Goal: Task Accomplishment & Management: Complete application form

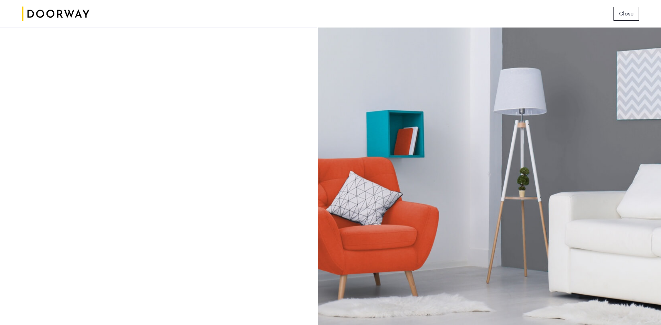
click at [618, 9] on button "Close" at bounding box center [626, 14] width 25 height 14
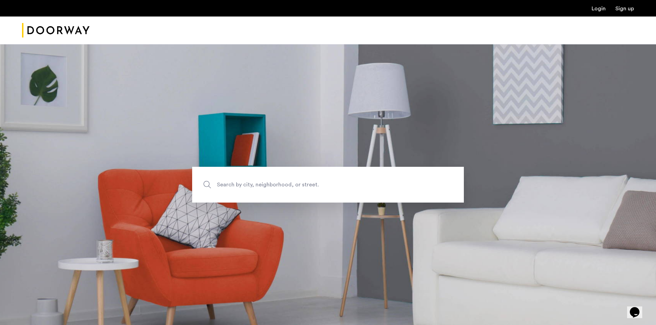
click at [598, 8] on link "Login" at bounding box center [599, 9] width 14 height 6
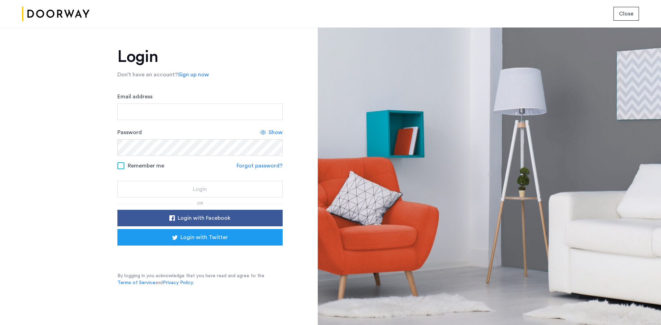
click at [39, 61] on div "Login Don’t have an account? Sign up now Email address Password Show Remember m…" at bounding box center [158, 177] width 317 height 298
click at [180, 108] on input "Email address" at bounding box center [199, 112] width 165 height 17
paste input "**********"
type input "**********"
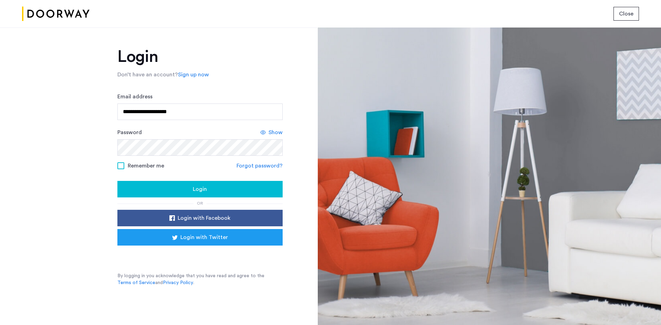
click at [176, 189] on div "Login" at bounding box center [200, 189] width 154 height 8
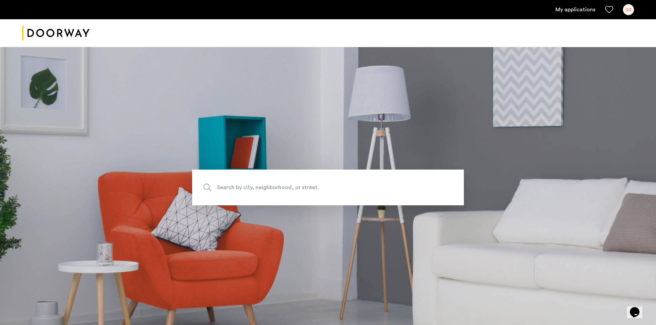
click at [589, 10] on link "My applications" at bounding box center [575, 10] width 40 height 8
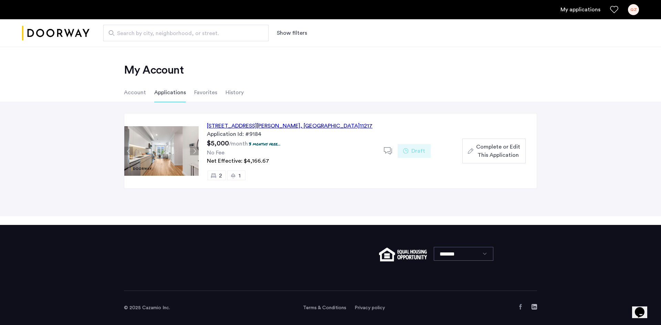
click at [269, 124] on div "558 Sackett Street, Unit 6C, Brooklyn , NY 11217" at bounding box center [290, 126] width 166 height 8
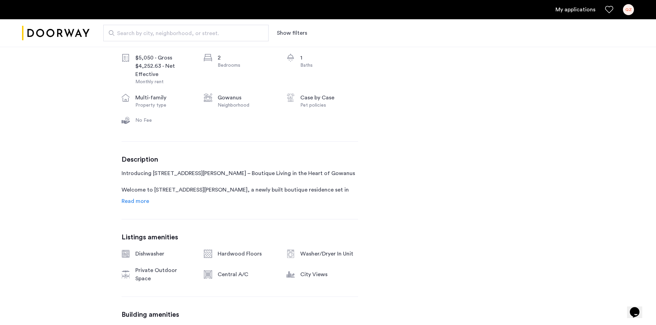
scroll to position [103, 0]
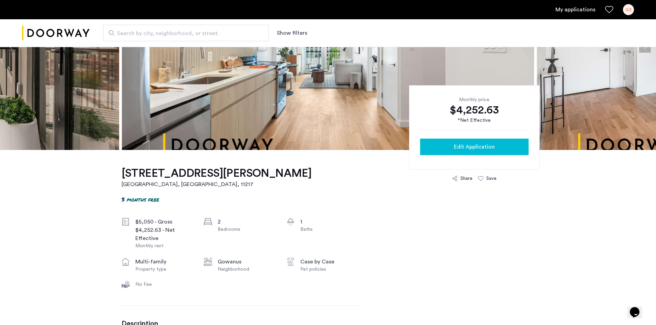
click at [495, 151] on div "Edit Application" at bounding box center [474, 147] width 97 height 8
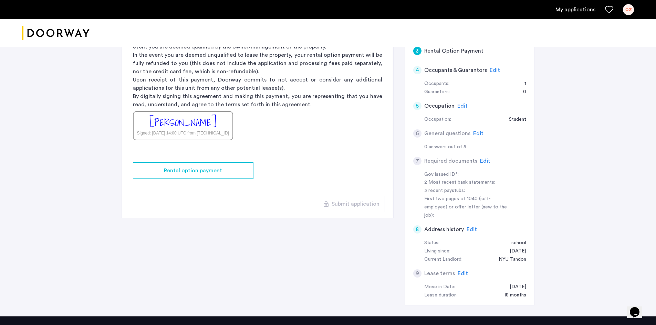
scroll to position [138, 0]
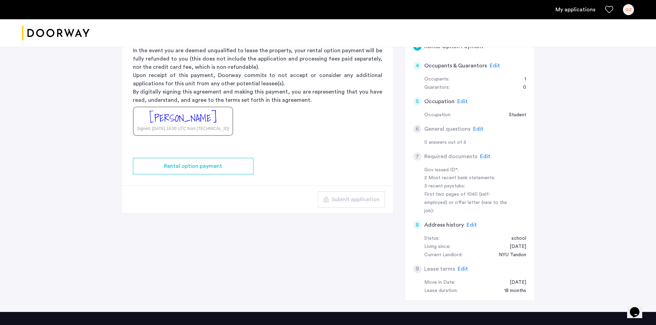
click at [462, 266] on span "Edit" at bounding box center [463, 269] width 10 height 6
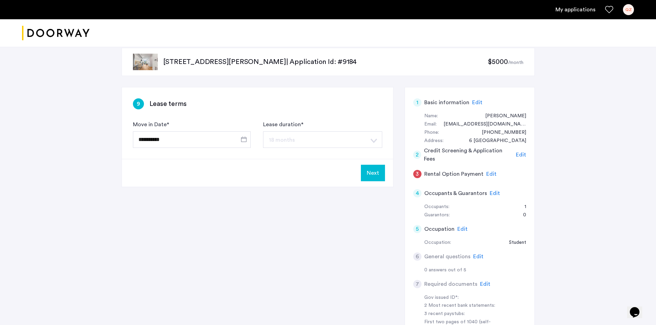
scroll to position [0, 0]
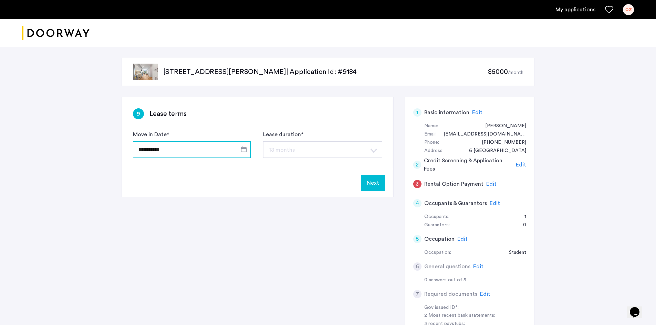
click at [203, 155] on input "**********" at bounding box center [192, 150] width 118 height 17
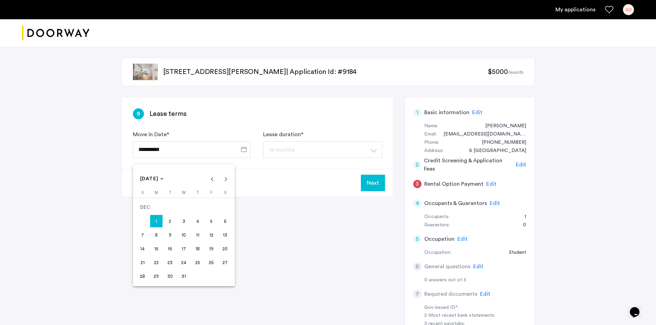
click at [210, 221] on span "5" at bounding box center [211, 221] width 12 height 12
type input "**********"
click at [375, 184] on button "Next" at bounding box center [373, 183] width 24 height 17
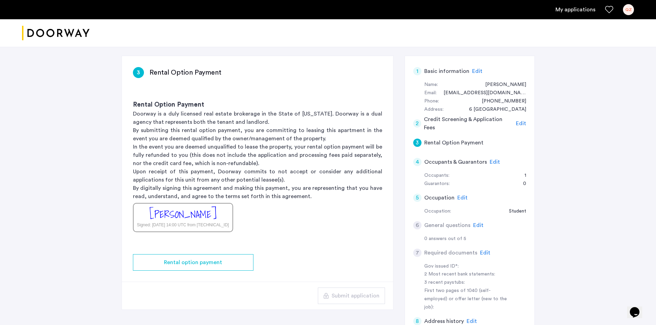
scroll to position [69, 0]
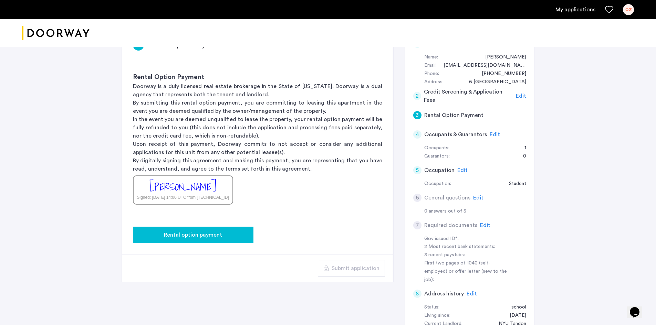
click at [224, 238] on div "Rental option payment" at bounding box center [192, 235] width 109 height 8
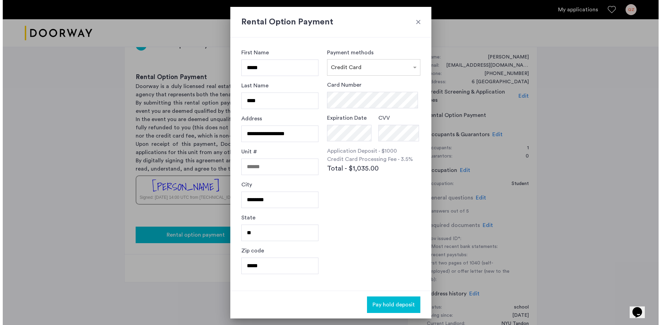
scroll to position [0, 0]
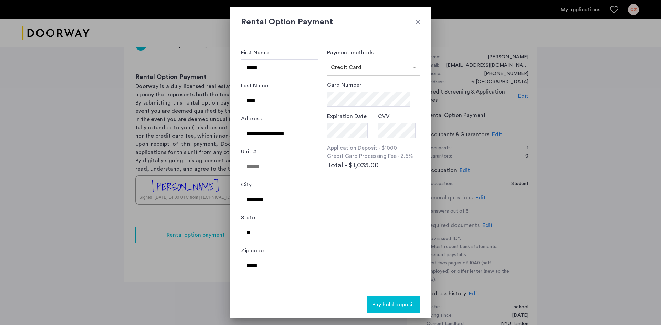
click at [419, 23] on div at bounding box center [418, 22] width 7 height 7
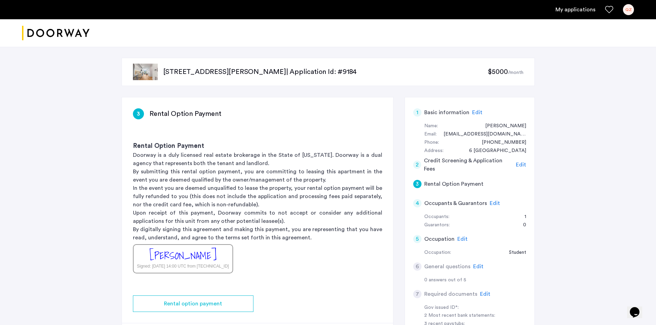
scroll to position [34, 0]
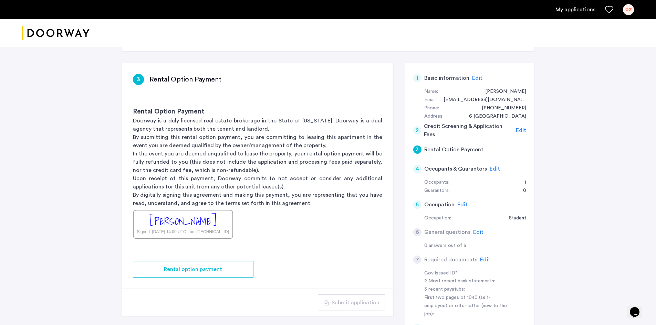
click at [520, 128] on span "Edit" at bounding box center [521, 131] width 10 height 6
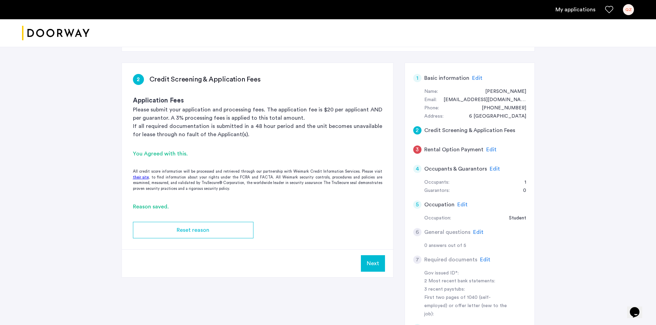
click at [493, 170] on span "Edit" at bounding box center [495, 169] width 10 height 6
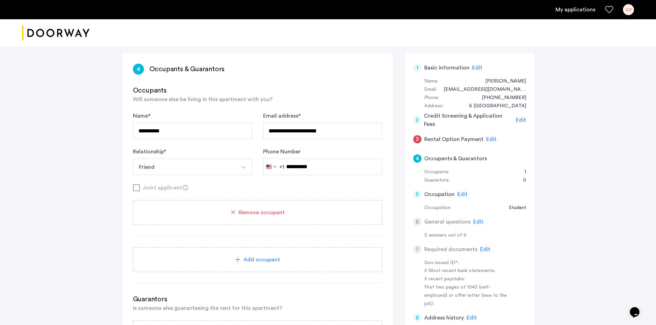
scroll to position [69, 0]
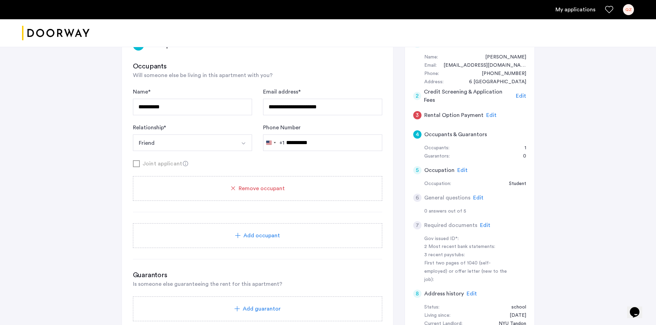
click at [476, 198] on span "Edit" at bounding box center [478, 198] width 10 height 6
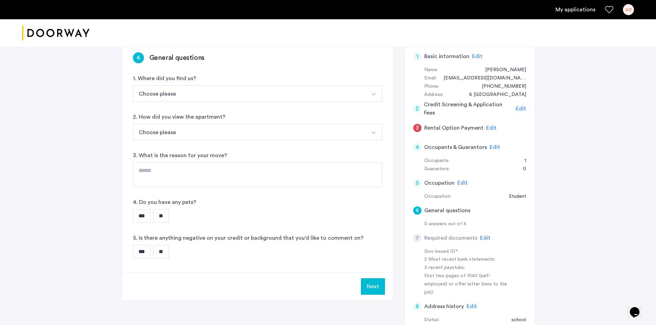
scroll to position [0, 0]
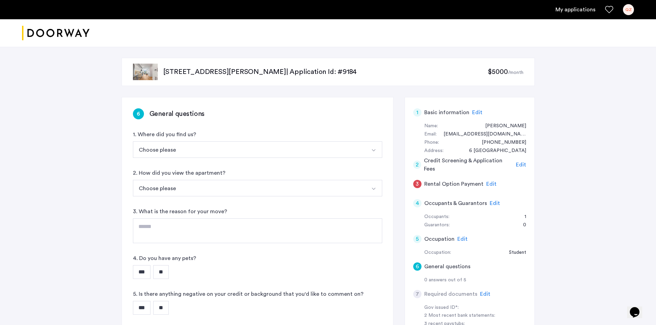
click at [212, 150] on button "Choose please" at bounding box center [249, 150] width 233 height 17
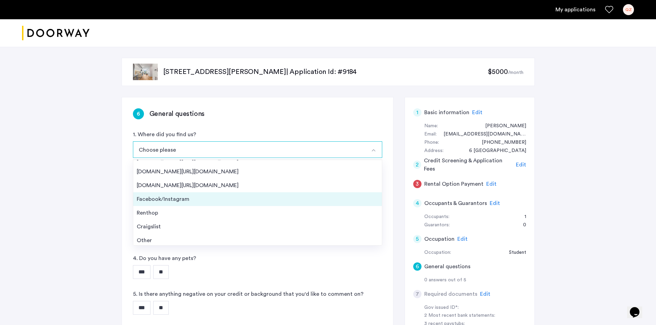
scroll to position [11, 0]
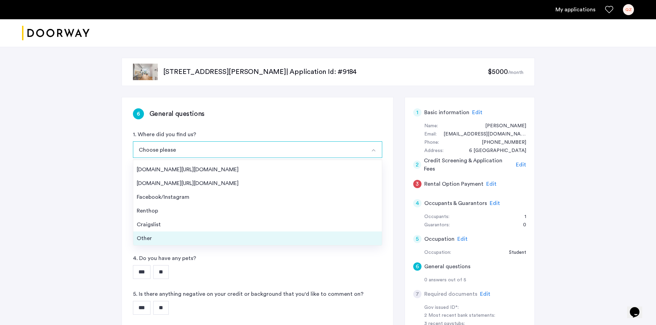
click at [177, 240] on div "Other" at bounding box center [258, 238] width 242 height 8
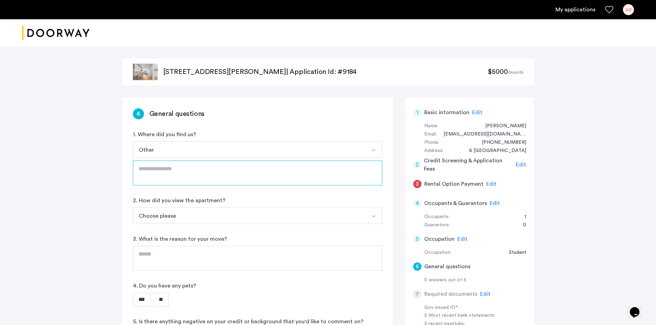
click at [180, 170] on textarea at bounding box center [257, 173] width 249 height 25
type textarea "**********"
click at [186, 217] on button "Choose please" at bounding box center [249, 216] width 233 height 17
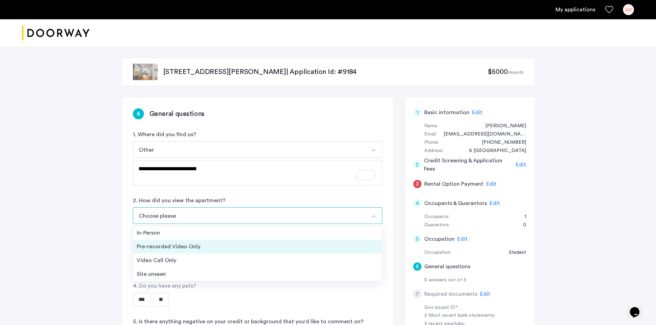
click at [183, 248] on div "Pre-recorded Video Only" at bounding box center [258, 247] width 242 height 8
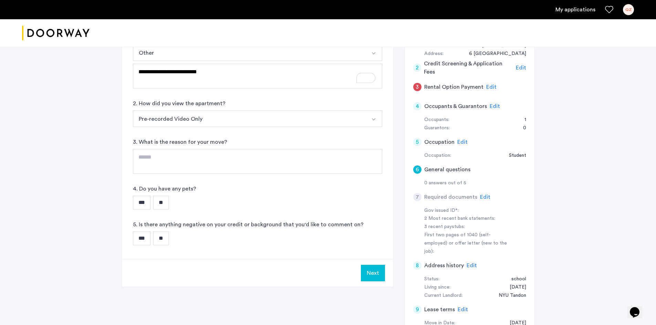
scroll to position [103, 0]
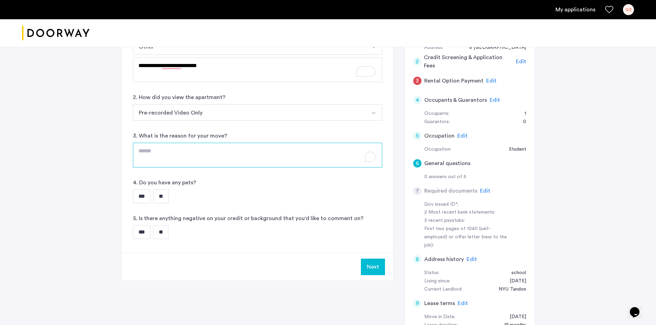
click at [182, 151] on textarea "To enrich screen reader interactions, please activate Accessibility in Grammarl…" at bounding box center [257, 155] width 249 height 25
type textarea "**********"
click at [165, 198] on input "**" at bounding box center [160, 197] width 15 height 14
click at [168, 233] on input "**" at bounding box center [160, 233] width 15 height 14
click at [380, 271] on button "Next" at bounding box center [373, 267] width 24 height 17
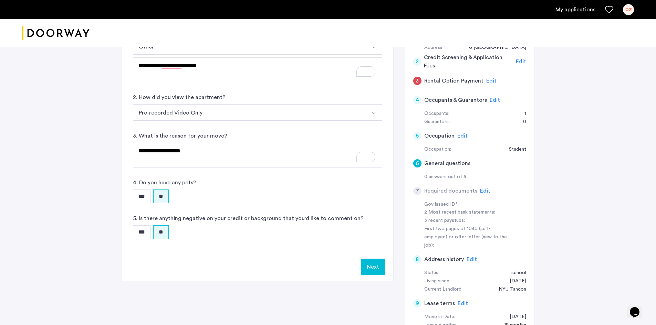
scroll to position [0, 0]
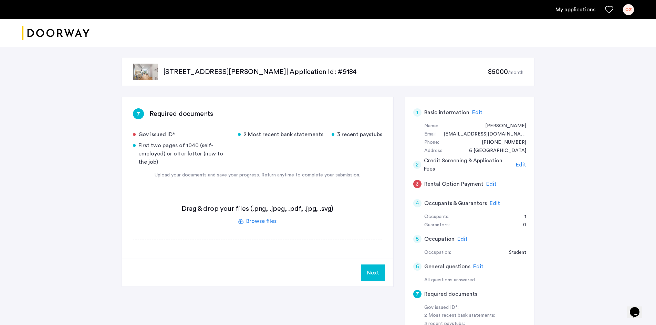
click at [634, 177] on div "558 Sackett Street, Unit 6C, Brooklyn, NY 11217 | Application Id: #9184 $5000 /…" at bounding box center [328, 248] width 656 height 403
click at [265, 217] on label at bounding box center [257, 214] width 249 height 49
click at [0, 0] on input "file" at bounding box center [0, 0] width 0 height 0
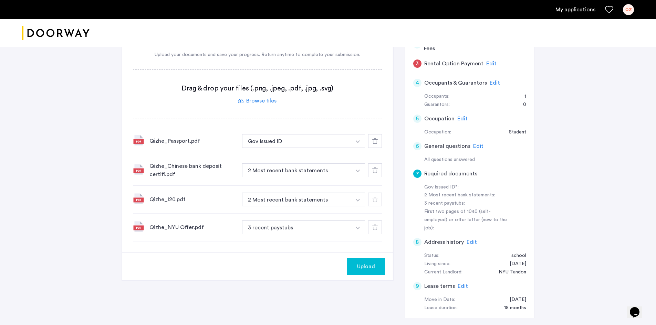
scroll to position [138, 0]
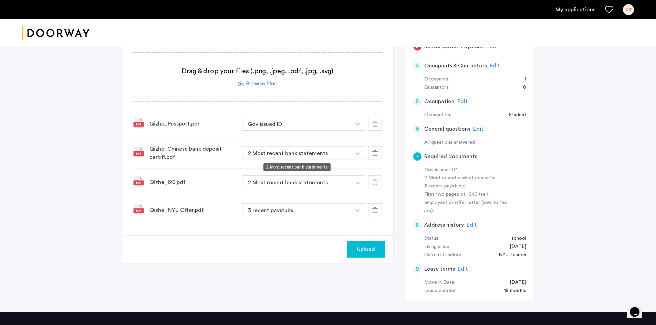
click at [287, 148] on button "2 Most recent bank statements" at bounding box center [296, 153] width 109 height 14
click at [289, 152] on button "2 Most recent bank statements" at bounding box center [296, 153] width 109 height 14
click at [279, 184] on button "2 Most recent bank statements" at bounding box center [296, 183] width 109 height 14
click at [261, 212] on button "3 recent paystubs" at bounding box center [296, 210] width 109 height 14
click at [374, 257] on button "Upload" at bounding box center [366, 249] width 38 height 17
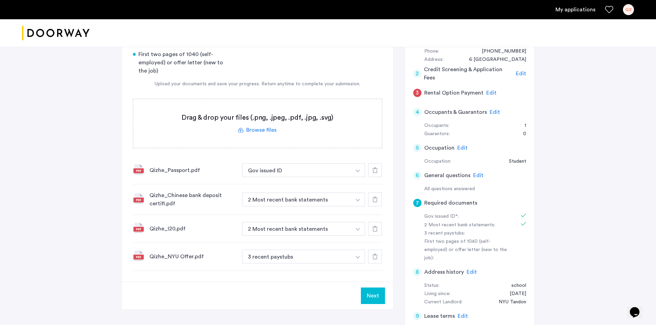
scroll to position [103, 0]
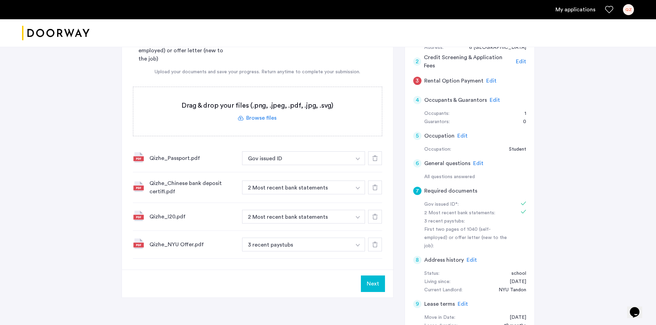
click at [373, 281] on button "Next" at bounding box center [373, 284] width 24 height 17
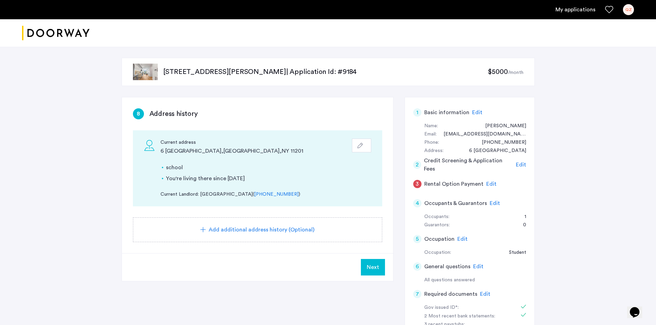
click at [375, 269] on span "Next" at bounding box center [373, 267] width 12 height 8
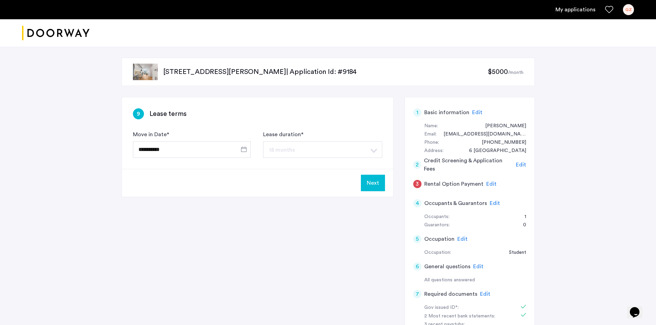
click at [375, 187] on button "Next" at bounding box center [373, 183] width 24 height 17
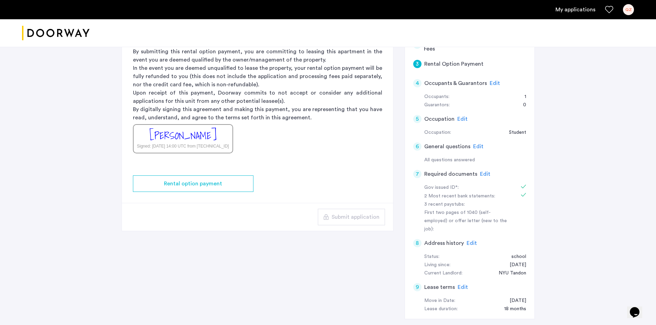
scroll to position [103, 0]
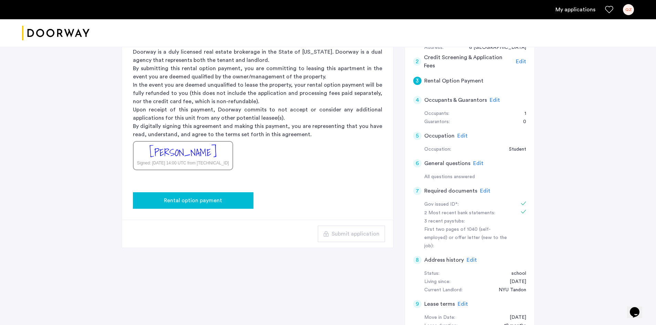
click at [230, 198] on div "Rental option payment" at bounding box center [192, 201] width 109 height 8
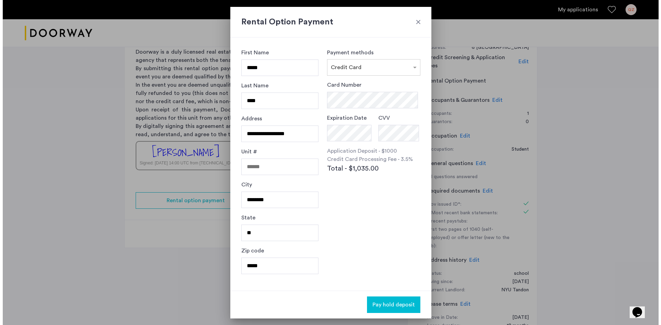
scroll to position [0, 0]
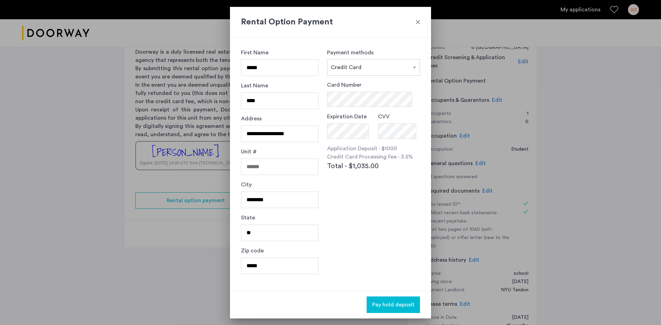
click at [419, 21] on div at bounding box center [418, 22] width 7 height 7
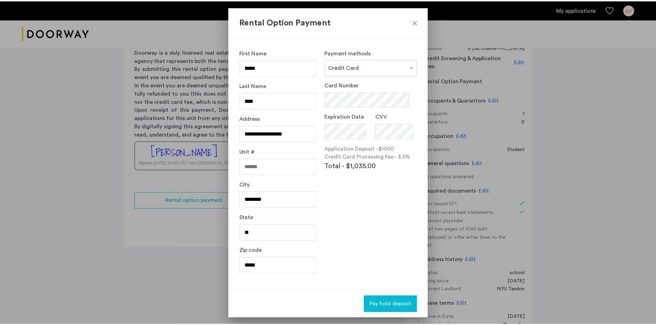
scroll to position [103, 0]
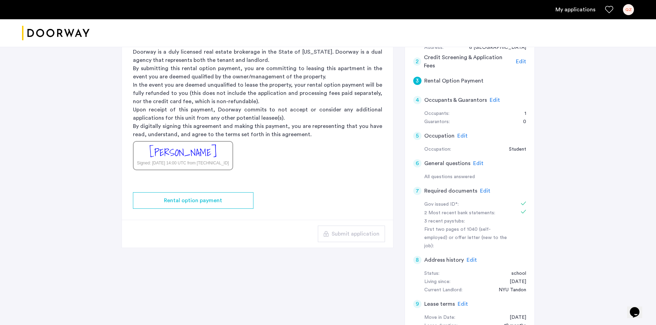
click at [625, 8] on div "QZ" at bounding box center [628, 9] width 11 height 11
click at [576, 156] on div at bounding box center [328, 162] width 656 height 325
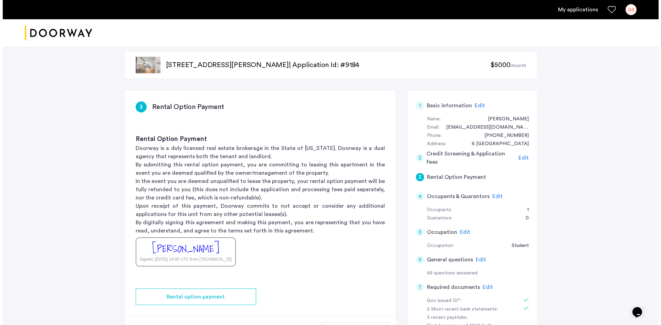
scroll to position [0, 0]
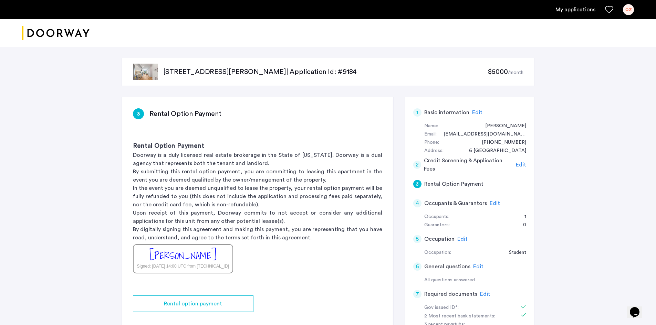
click at [580, 11] on link "My applications" at bounding box center [575, 10] width 40 height 8
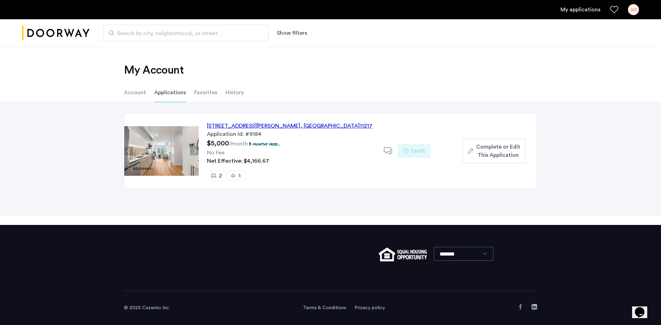
click at [240, 123] on div "558 Sackett Street, Unit 6C, Brooklyn , NY 11217" at bounding box center [290, 126] width 166 height 8
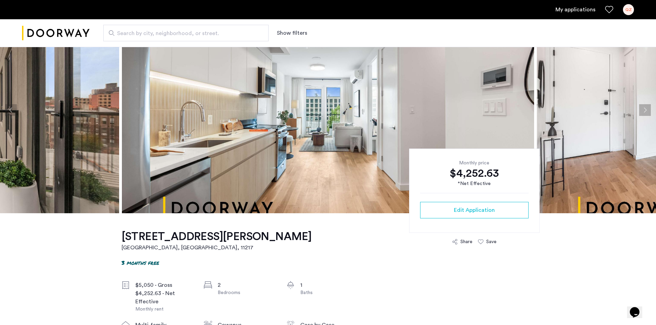
scroll to position [34, 0]
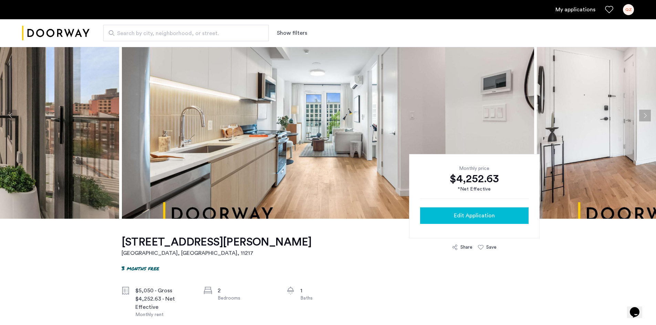
click at [460, 218] on span "Edit Application" at bounding box center [474, 216] width 41 height 8
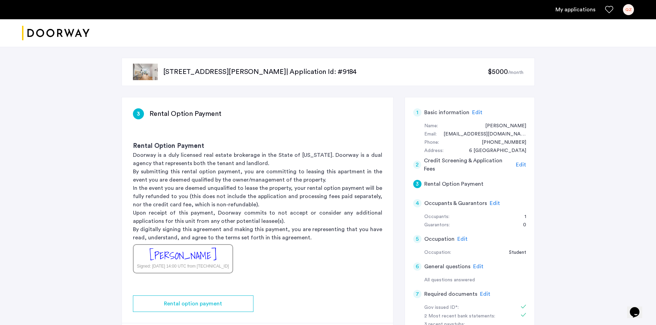
click at [572, 6] on link "My applications" at bounding box center [575, 10] width 40 height 8
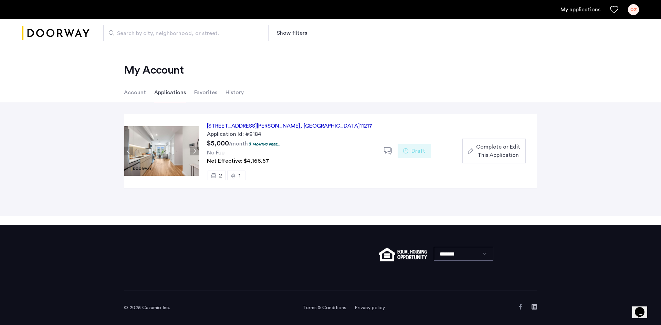
click at [484, 152] on span "Complete or Edit This Application" at bounding box center [498, 151] width 44 height 17
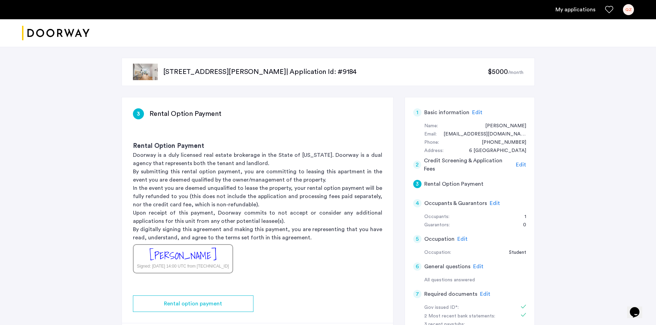
click at [626, 9] on div "QZ" at bounding box center [628, 9] width 11 height 11
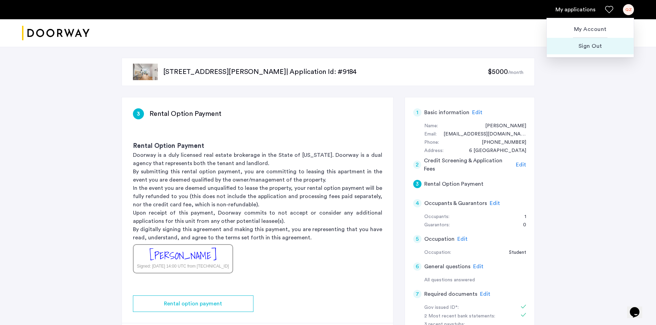
click at [598, 46] on span "Sign Out" at bounding box center [590, 46] width 76 height 8
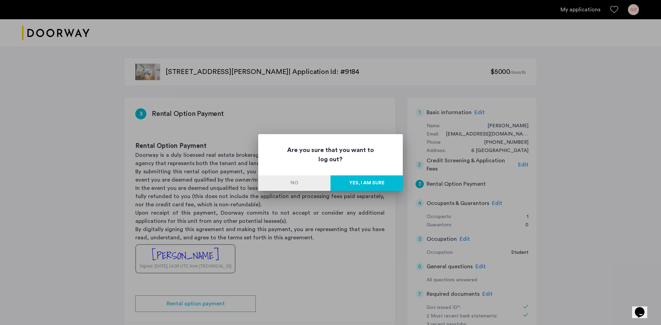
click at [360, 185] on button "Yes, I am sure" at bounding box center [367, 183] width 72 height 15
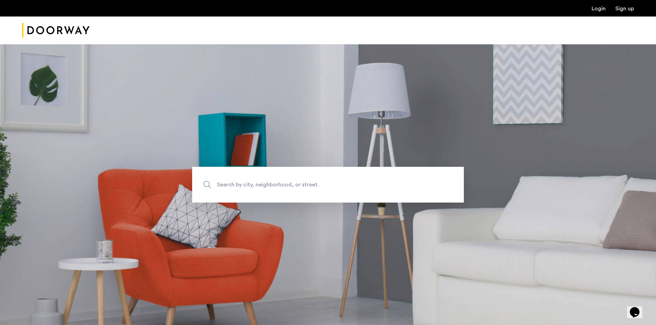
click at [598, 13] on div "Login Sign up" at bounding box center [328, 8] width 656 height 17
click at [600, 7] on link "Login" at bounding box center [599, 9] width 14 height 6
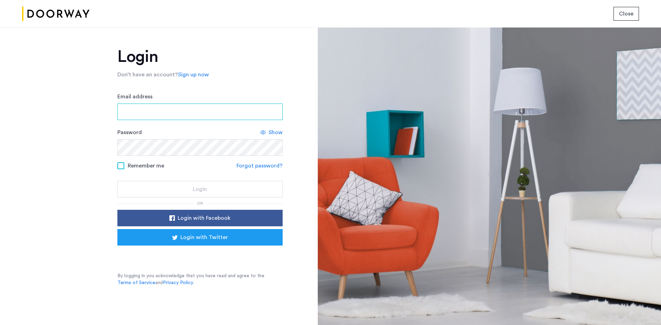
drag, startPoint x: 223, startPoint y: 118, endPoint x: 219, endPoint y: 111, distance: 8.9
click at [222, 118] on input "Email address" at bounding box center [199, 112] width 165 height 17
paste input "**********"
type input "**********"
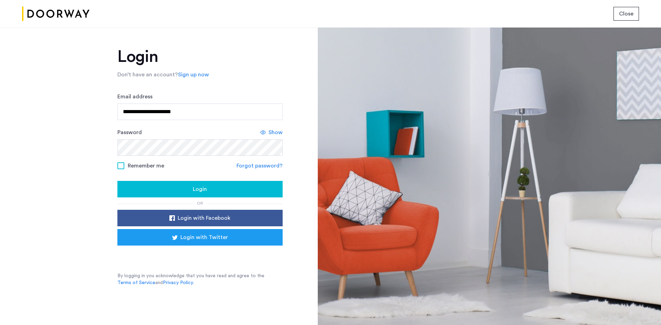
click at [170, 183] on button "Login" at bounding box center [199, 189] width 165 height 17
